Goal: Task Accomplishment & Management: Complete application form

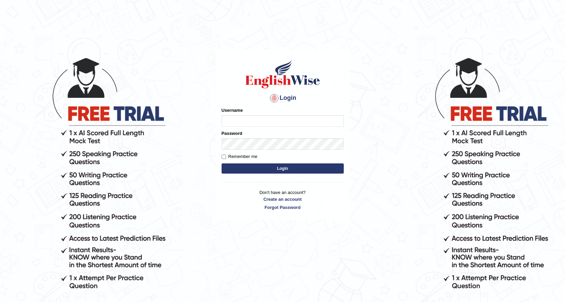
click at [289, 122] on input "Username" at bounding box center [283, 121] width 122 height 12
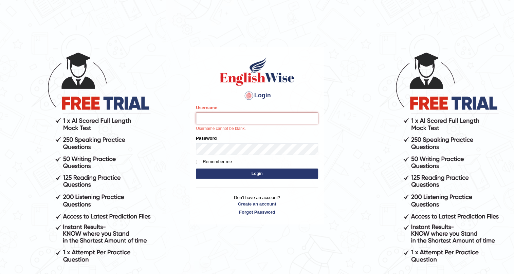
click at [253, 119] on input "Username" at bounding box center [257, 119] width 122 height 12
type input "SagarG"
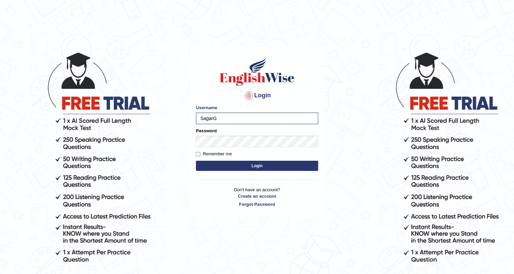
click at [216, 171] on form "Please fix the following errors: Username SagarG Password Remember me Login" at bounding box center [257, 139] width 122 height 68
click at [217, 167] on button "Login" at bounding box center [257, 166] width 122 height 10
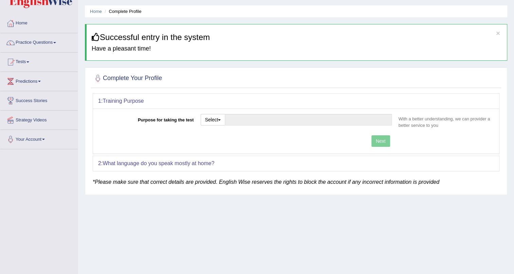
scroll to position [31, 0]
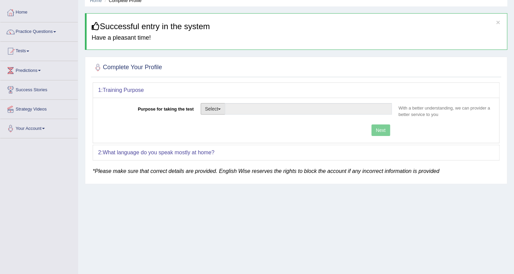
click at [204, 109] on button "Select" at bounding box center [213, 109] width 25 height 12
click at [219, 148] on link "Other" at bounding box center [231, 150] width 60 height 9
click at [266, 113] on input "Purpose for taking the test" at bounding box center [308, 109] width 167 height 12
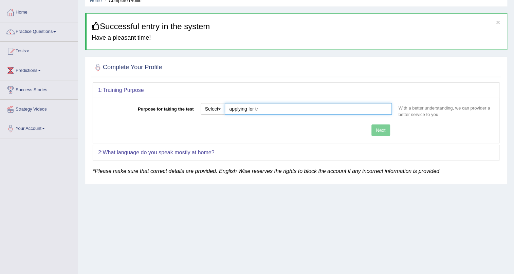
type input "applying for tr"
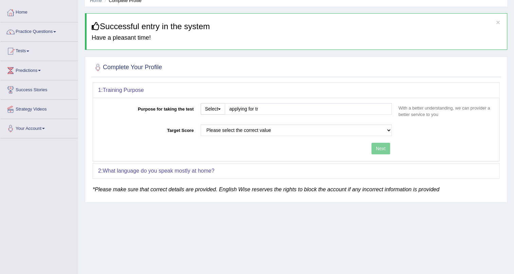
click at [376, 130] on div "Purpose for taking the test Select Student Visa Permanent Residency Nursing Oth…" at bounding box center [296, 129] width 406 height 63
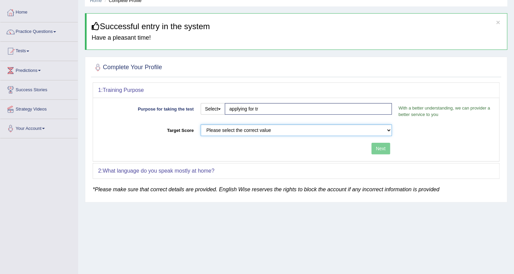
click at [271, 130] on select "Please select the correct value 50 (6 bands) 58 (6.5 bands) 65 (7 bands) 79 (8 …" at bounding box center [296, 131] width 191 height 12
select select "79"
click at [201, 125] on select "Please select the correct value 50 (6 bands) 58 (6.5 bands) 65 (7 bands) 79 (8 …" at bounding box center [296, 131] width 191 height 12
click at [380, 147] on button "Next" at bounding box center [380, 149] width 19 height 12
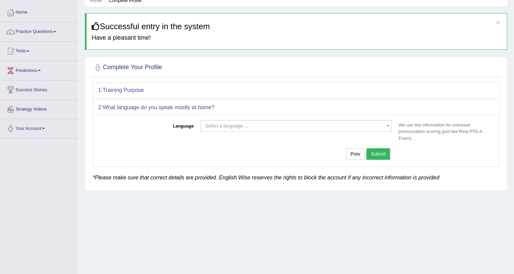
click at [239, 127] on span "Select a language ..." at bounding box center [226, 125] width 43 height 5
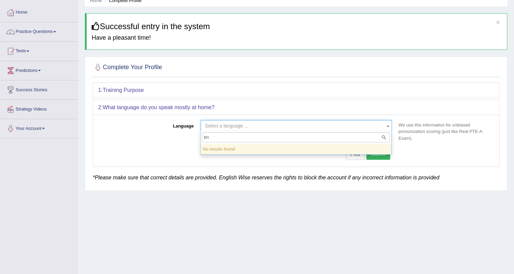
type input "b"
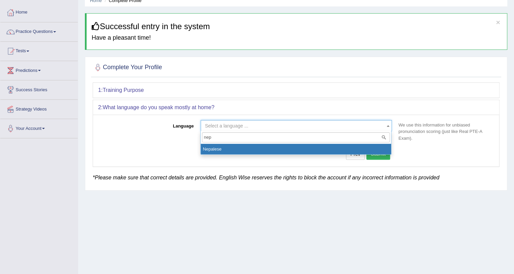
type input "nep"
select select "Nepalese"
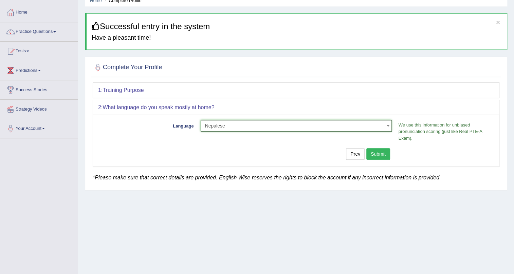
click at [379, 157] on button "Submit" at bounding box center [378, 154] width 24 height 12
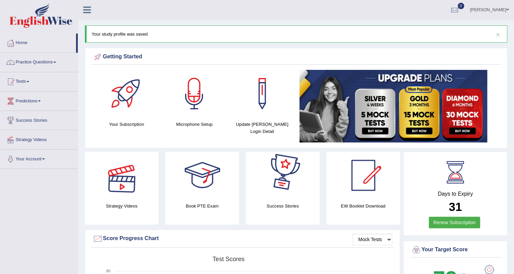
click at [137, 185] on div at bounding box center [122, 176] width 48 height 48
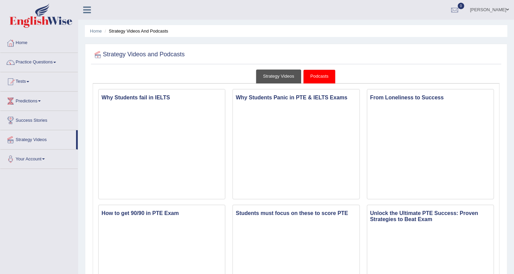
click at [274, 77] on link "Strategy Videos" at bounding box center [278, 77] width 45 height 14
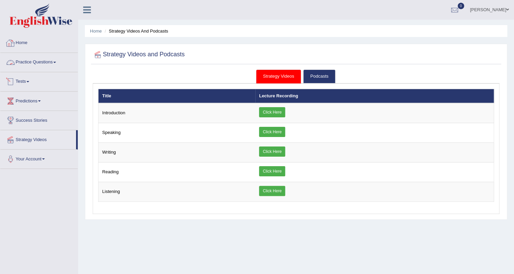
click at [23, 85] on link "Tests" at bounding box center [38, 80] width 77 height 17
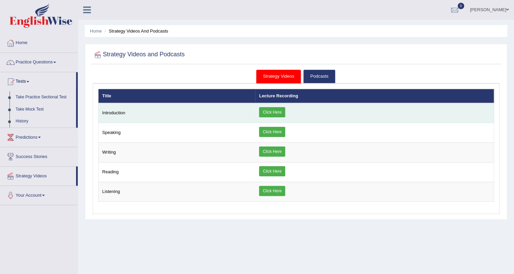
click at [273, 112] on link "Click Here" at bounding box center [272, 112] width 26 height 10
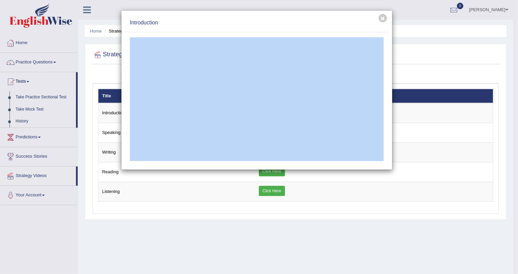
click at [258, 24] on h4 "Introduction" at bounding box center [257, 23] width 254 height 8
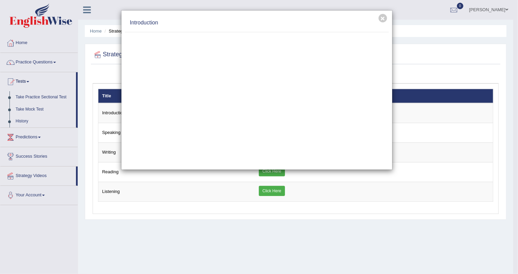
drag, startPoint x: 254, startPoint y: 19, endPoint x: 276, endPoint y: 36, distance: 27.0
click at [276, 36] on div "× Introduction" at bounding box center [256, 90] width 271 height 160
click at [379, 17] on button "×" at bounding box center [383, 18] width 8 height 8
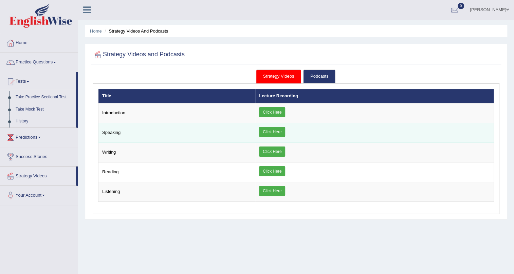
click at [264, 129] on link "Click Here" at bounding box center [272, 132] width 26 height 10
